Goal: Transaction & Acquisition: Purchase product/service

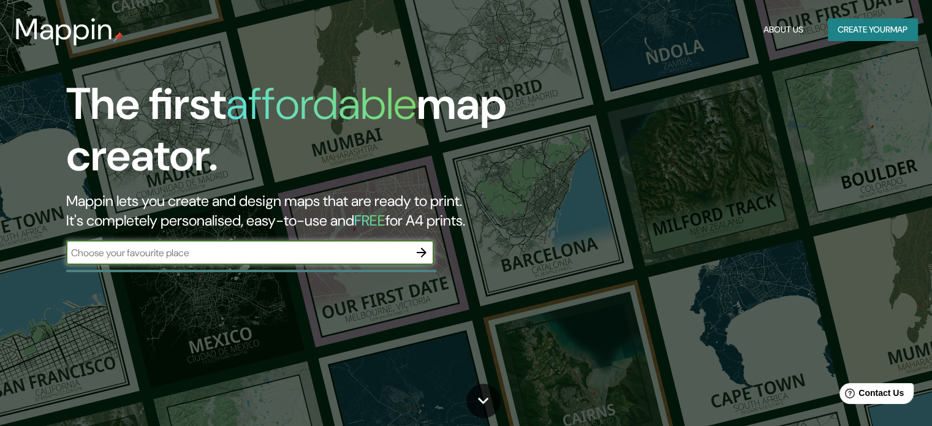
click at [414, 249] on icon "button" at bounding box center [421, 252] width 15 height 15
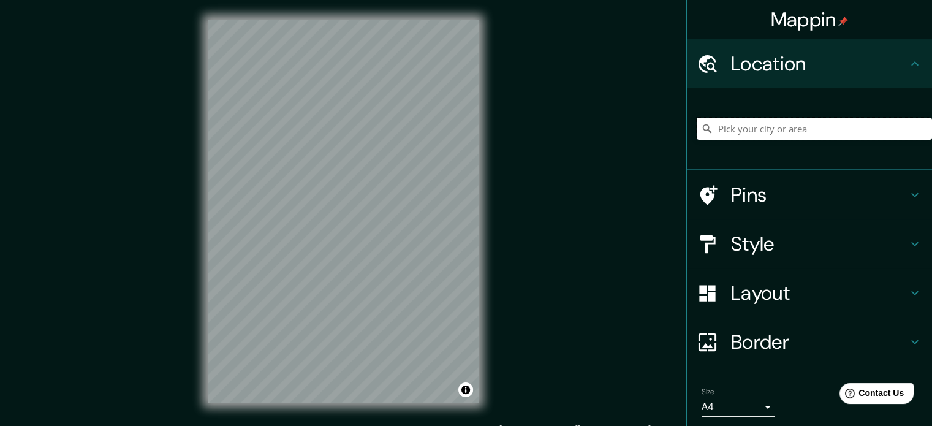
click at [727, 133] on input "Pick your city or area" at bounding box center [814, 129] width 235 height 22
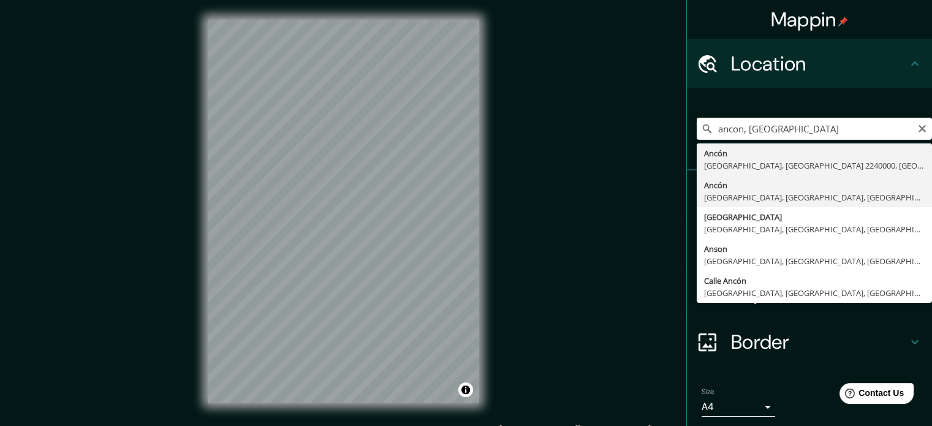
type input "Ancón, Lima, Lima Province, Peru"
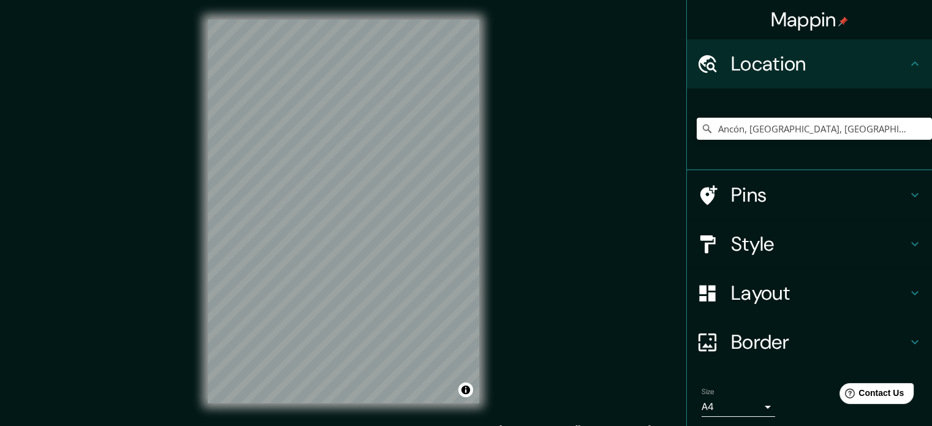
click at [771, 248] on h4 "Style" at bounding box center [819, 244] width 177 height 25
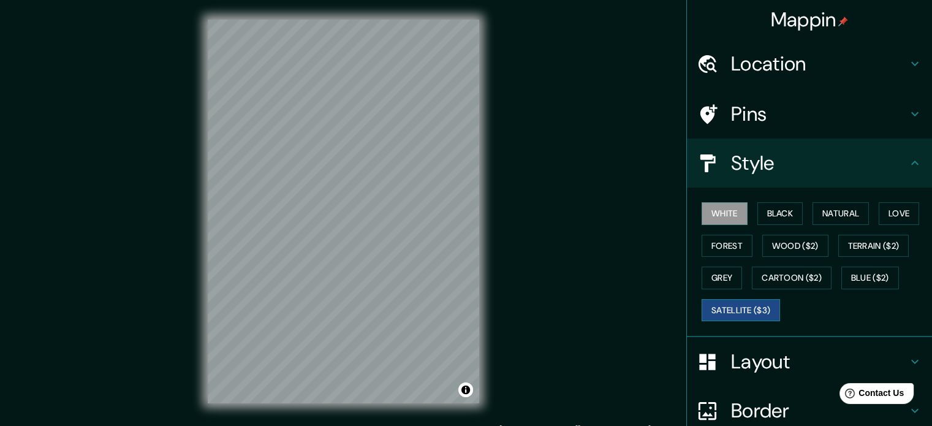
click at [745, 308] on button "Satellite ($3)" at bounding box center [741, 310] width 78 height 23
click at [718, 215] on button "White" at bounding box center [725, 213] width 46 height 23
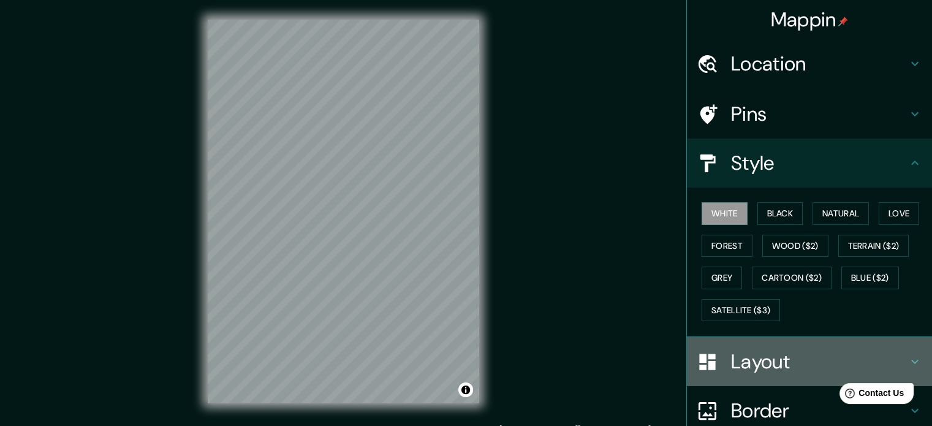
click at [753, 362] on h4 "Layout" at bounding box center [819, 361] width 177 height 25
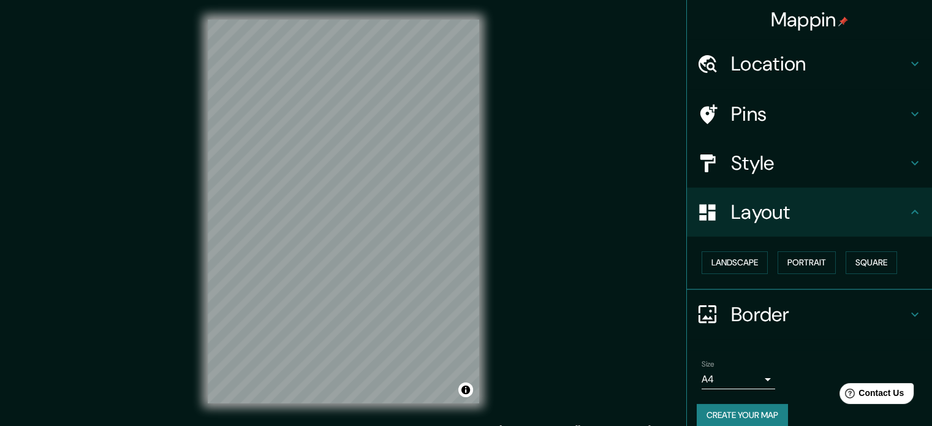
click at [826, 221] on h4 "Layout" at bounding box center [819, 212] width 177 height 25
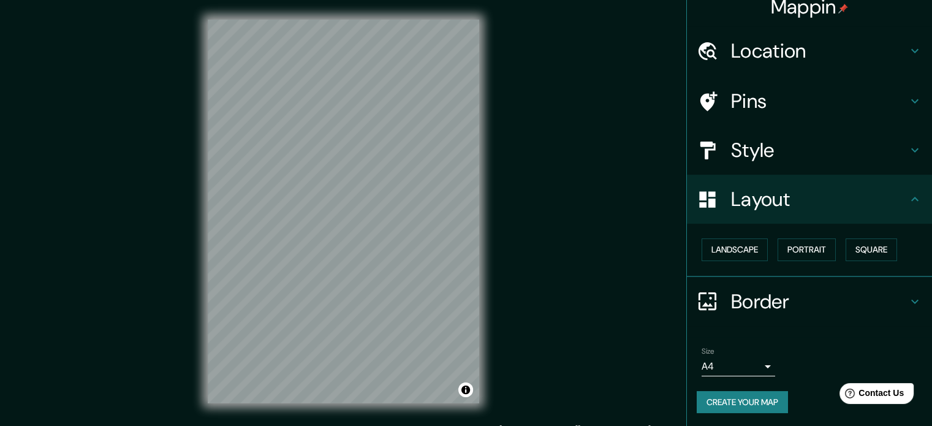
scroll to position [13, 0]
click at [748, 395] on button "Create your map" at bounding box center [742, 401] width 91 height 23
